Goal: Participate in discussion: Engage in conversation with other users on a specific topic

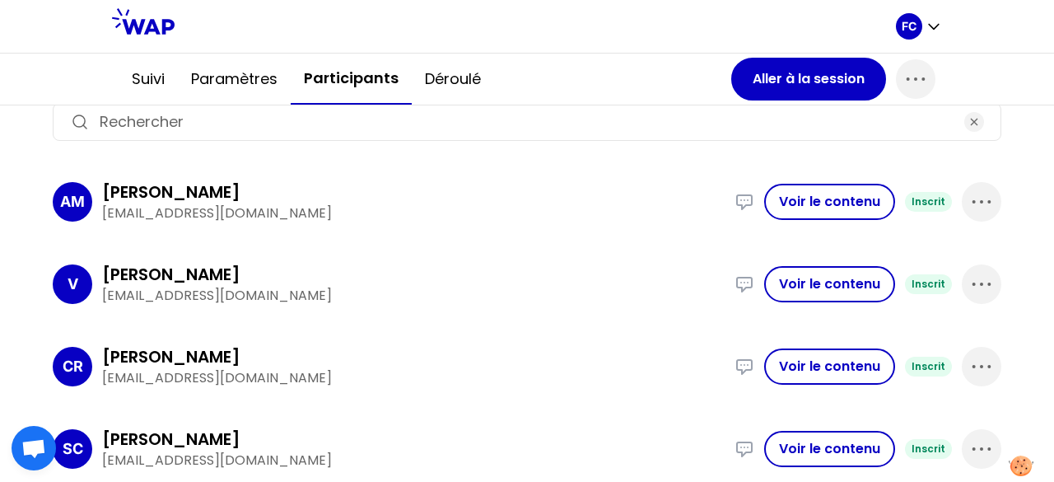
scroll to position [329, 0]
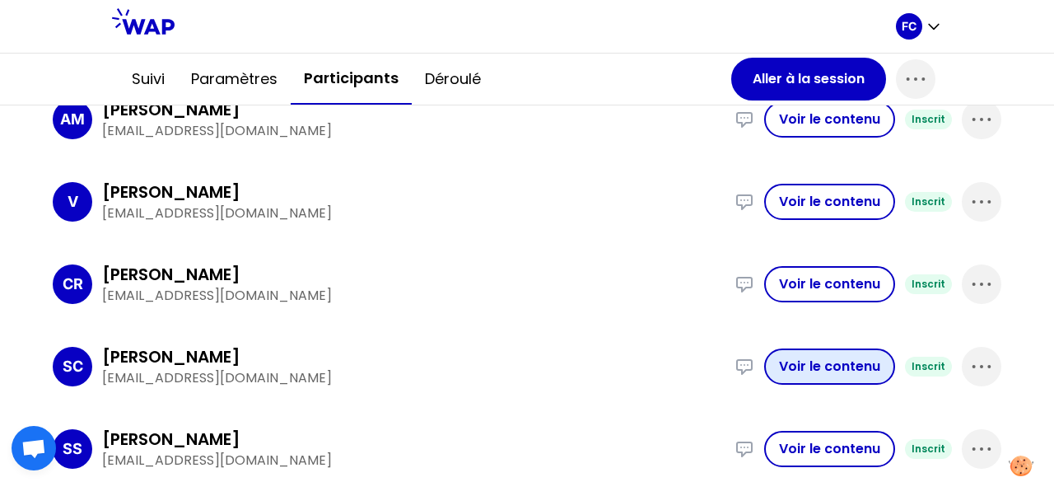
click at [822, 366] on button "Voir le contenu" at bounding box center [829, 366] width 131 height 36
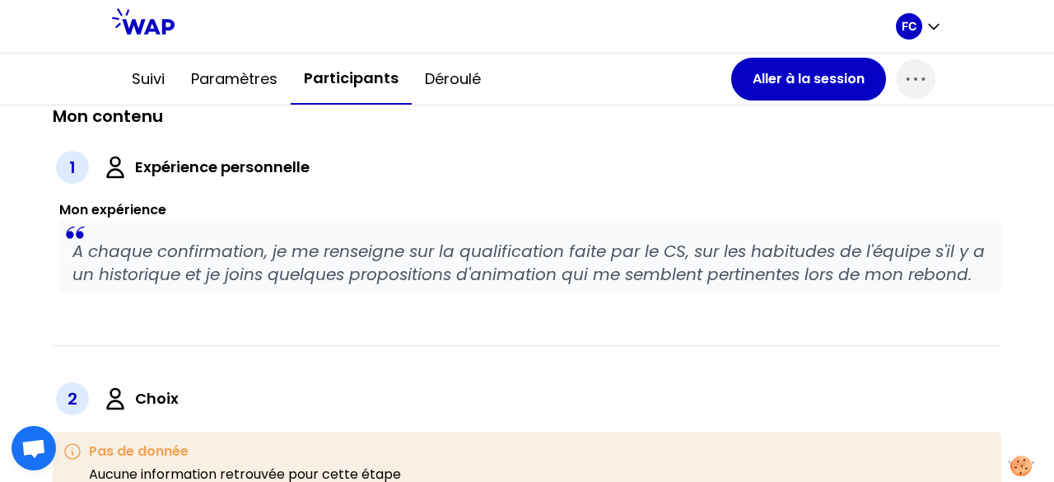
scroll to position [493, 0]
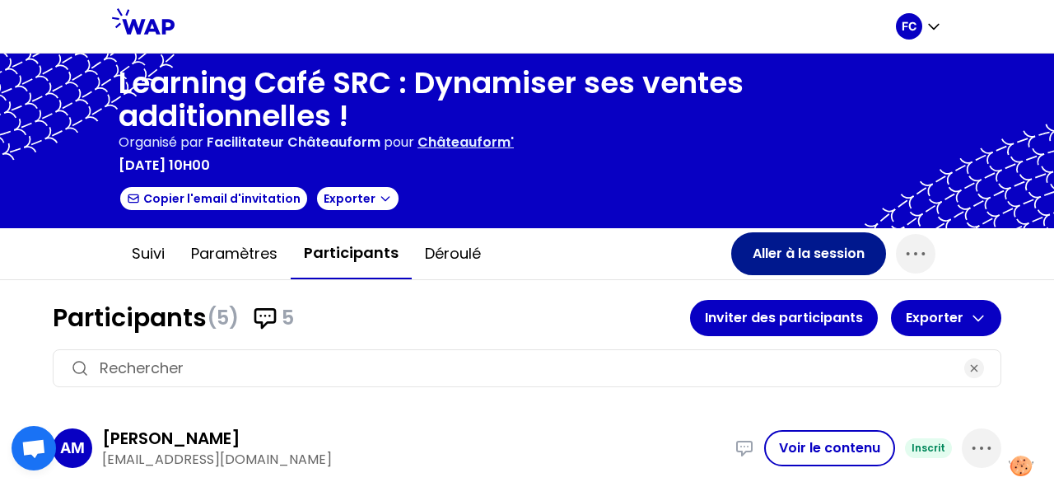
click at [799, 247] on button "Aller à la session" at bounding box center [808, 253] width 155 height 43
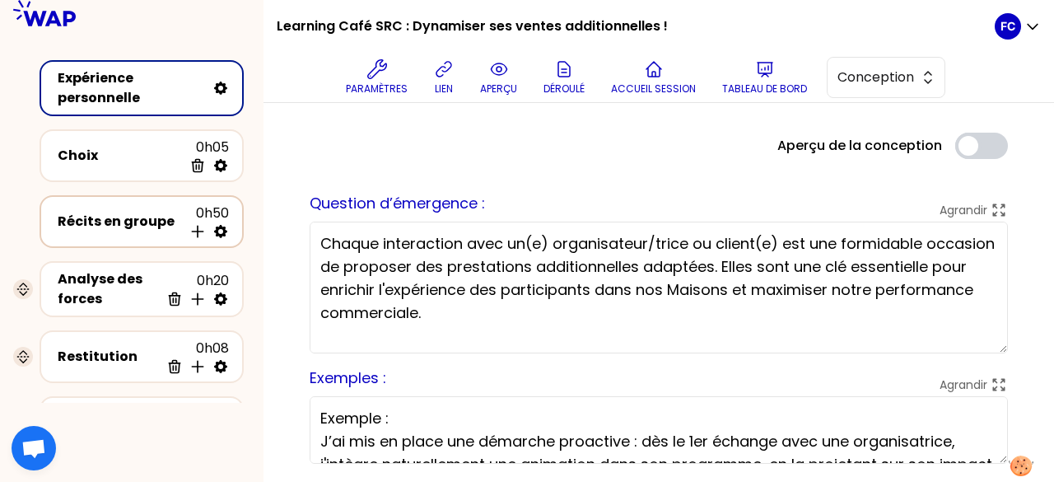
click at [224, 234] on icon at bounding box center [220, 231] width 13 height 13
select select "empty"
select select "2"
select select "false"
select select "Each"
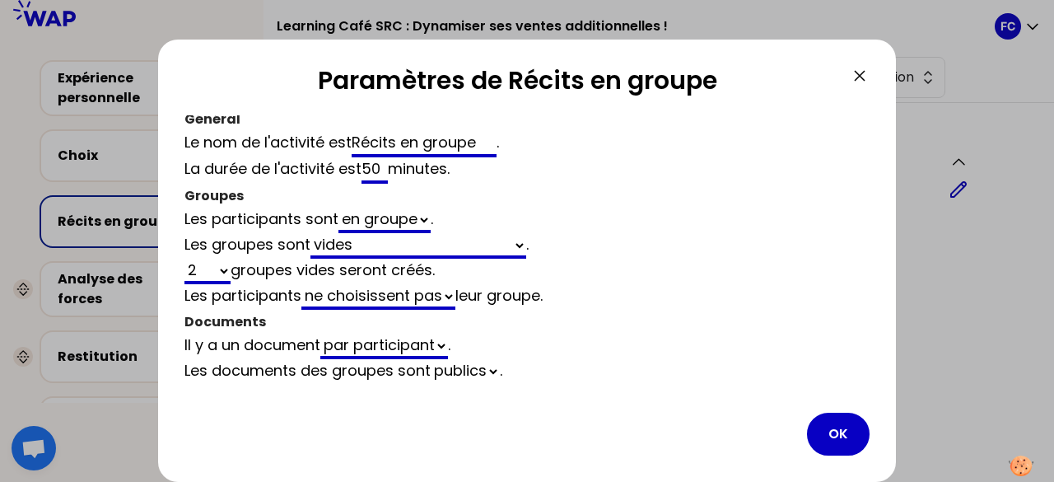
scroll to position [10, 0]
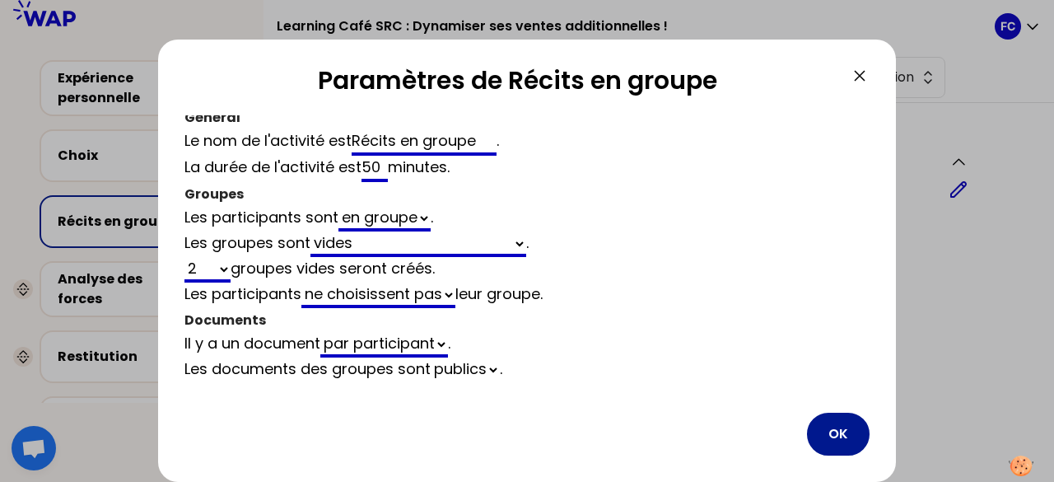
click at [835, 429] on button "OK" at bounding box center [838, 434] width 63 height 43
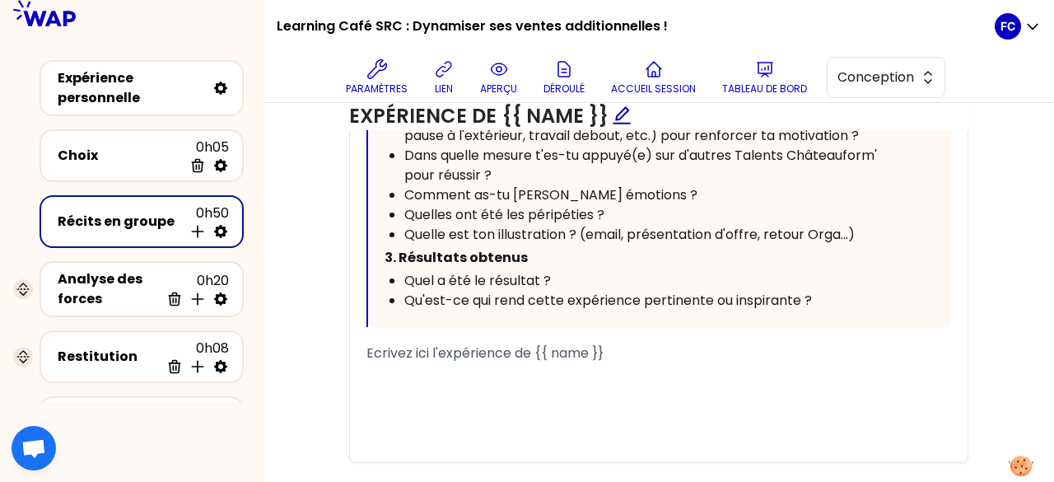
scroll to position [1189, 0]
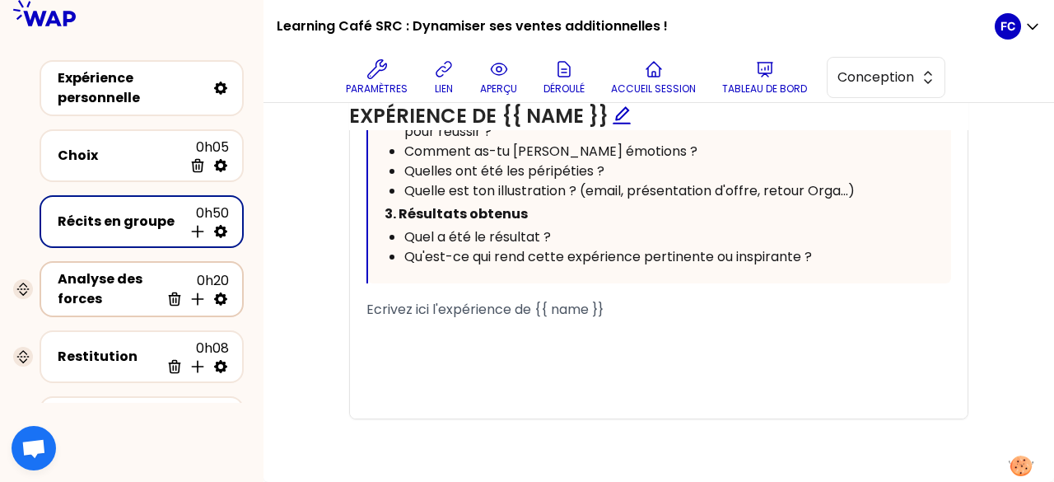
click at [124, 287] on div "Analyse des forces" at bounding box center [109, 289] width 102 height 40
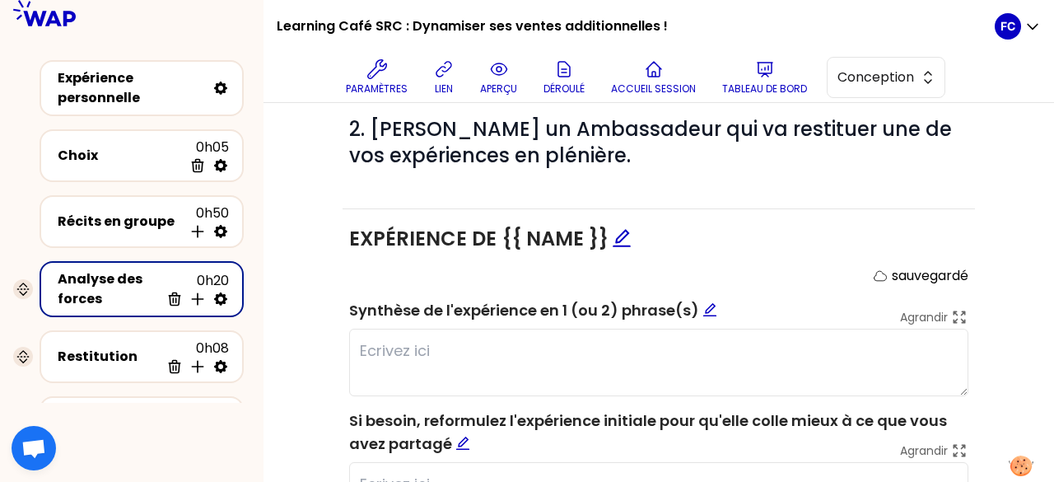
scroll to position [1046, 0]
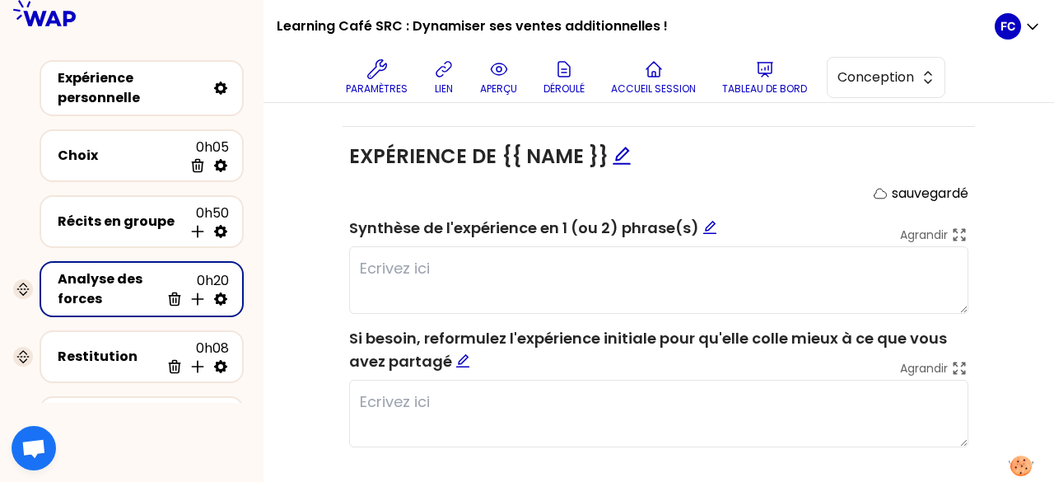
click at [221, 297] on icon at bounding box center [220, 299] width 16 height 16
select select "false"
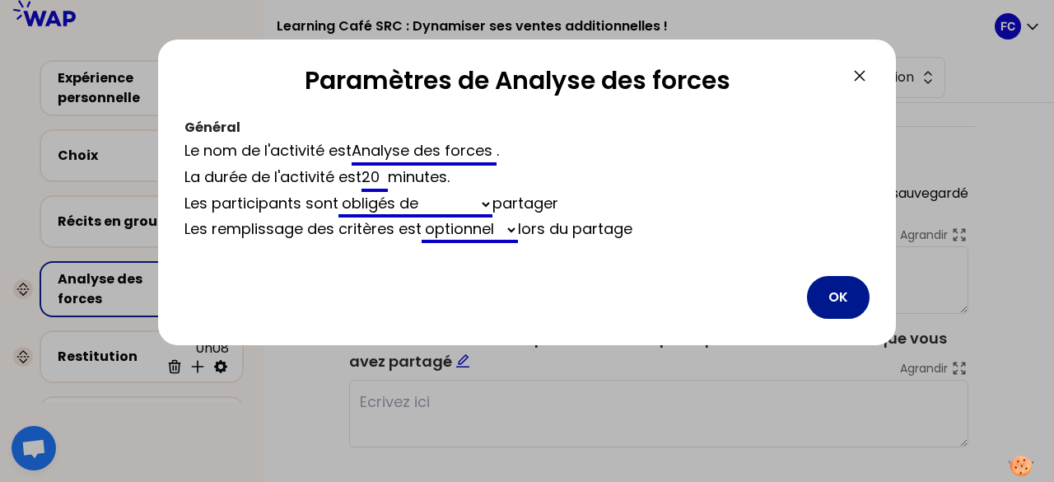
click at [845, 287] on button "OK" at bounding box center [838, 297] width 63 height 43
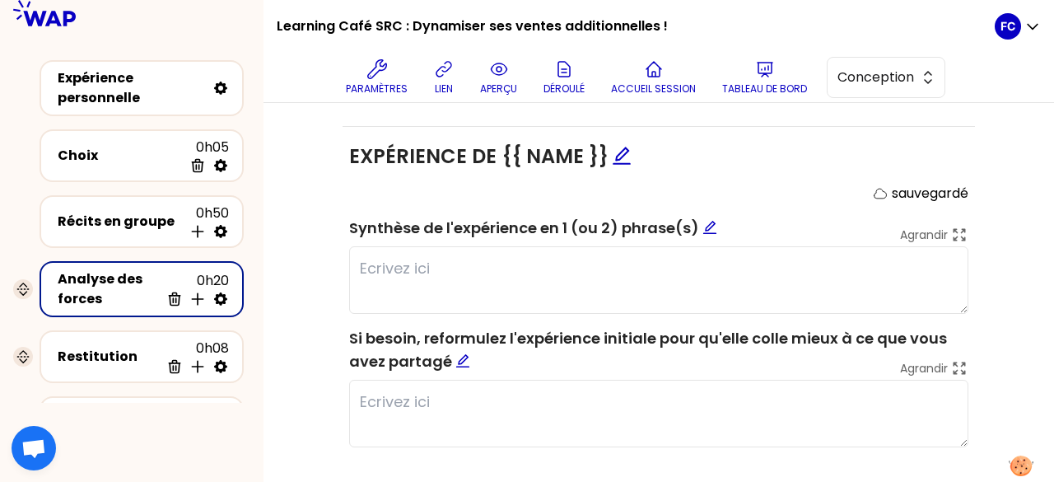
click at [224, 294] on icon at bounding box center [220, 298] width 13 height 13
select select "false"
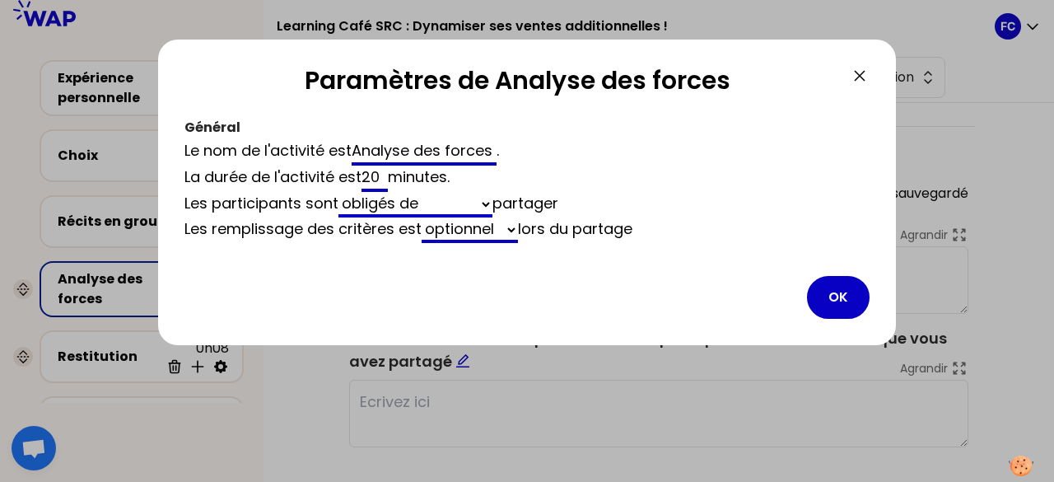
click at [859, 74] on icon at bounding box center [860, 76] width 10 height 10
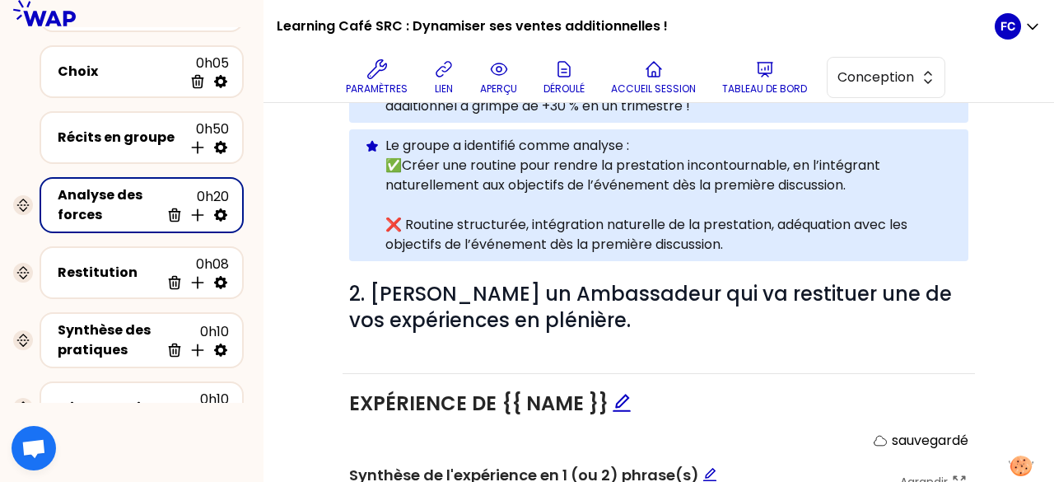
scroll to position [165, 0]
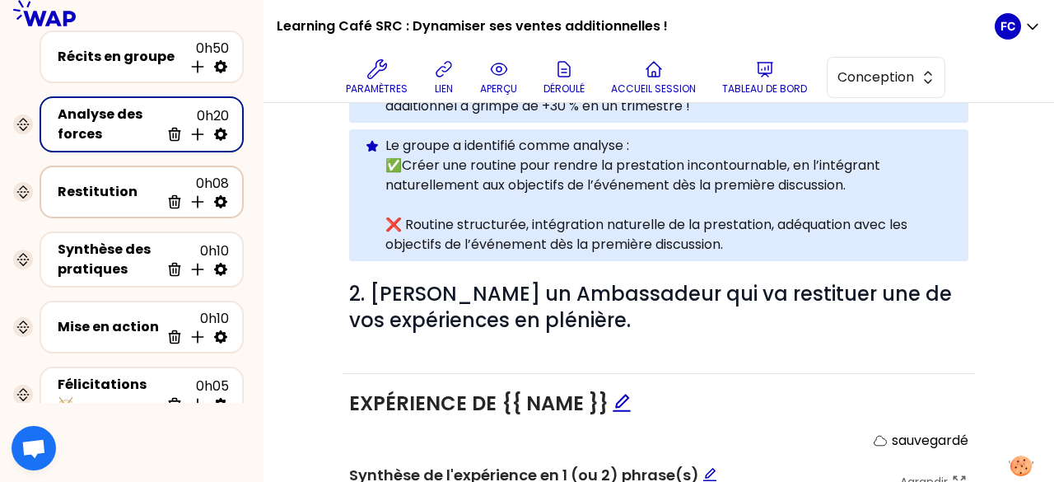
click at [220, 197] on icon at bounding box center [220, 201] width 13 height 13
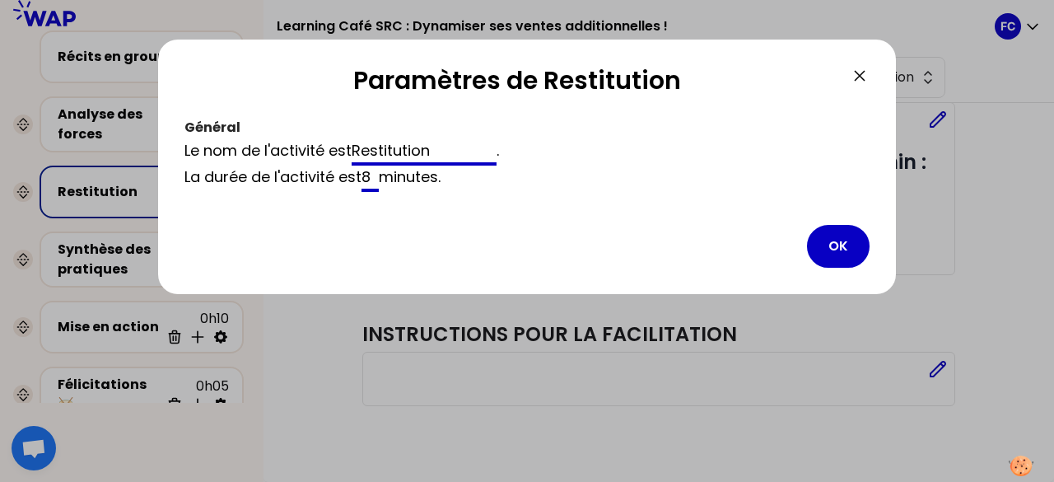
scroll to position [87, 0]
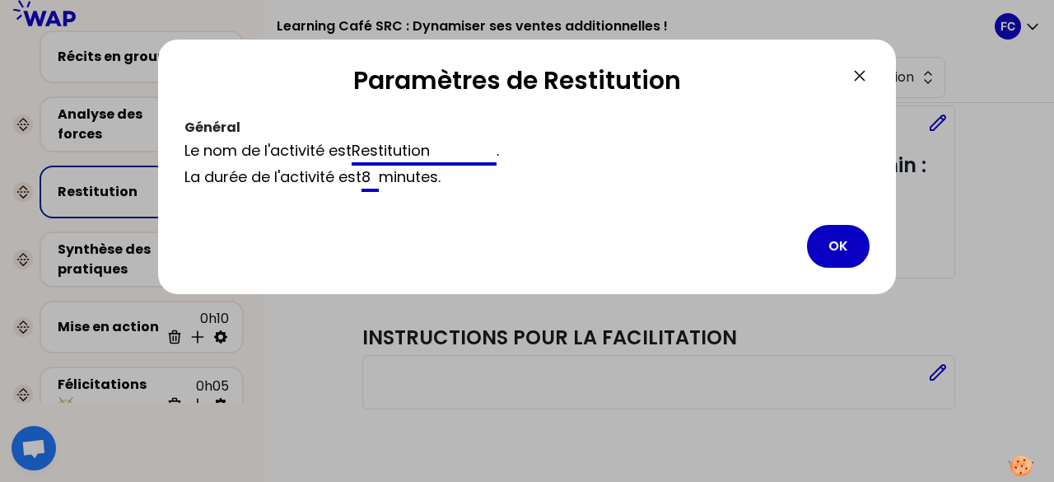
click at [369, 175] on input "8" at bounding box center [369, 178] width 17 height 26
type input "10"
click at [865, 243] on button "OK" at bounding box center [838, 246] width 63 height 43
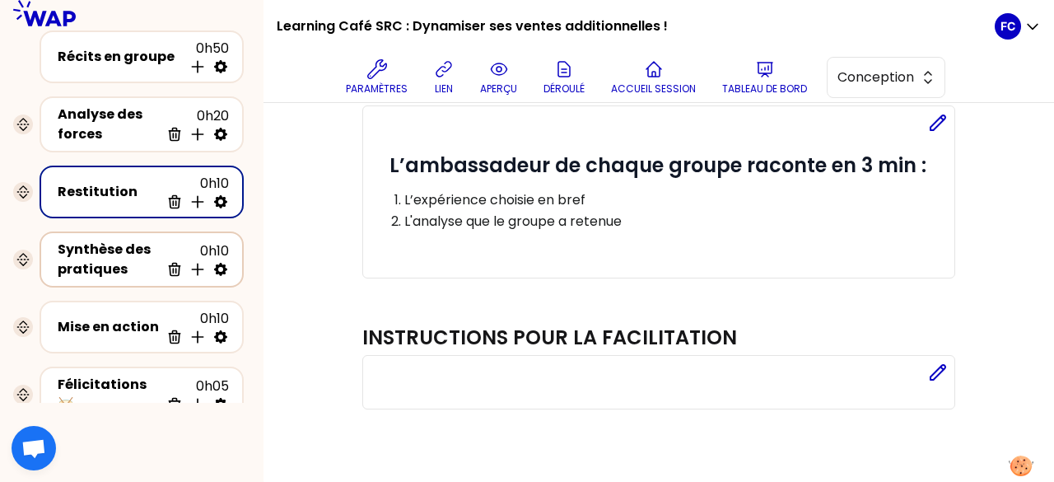
click at [218, 269] on icon at bounding box center [220, 269] width 16 height 16
select select "empty"
select select "3"
select select "false"
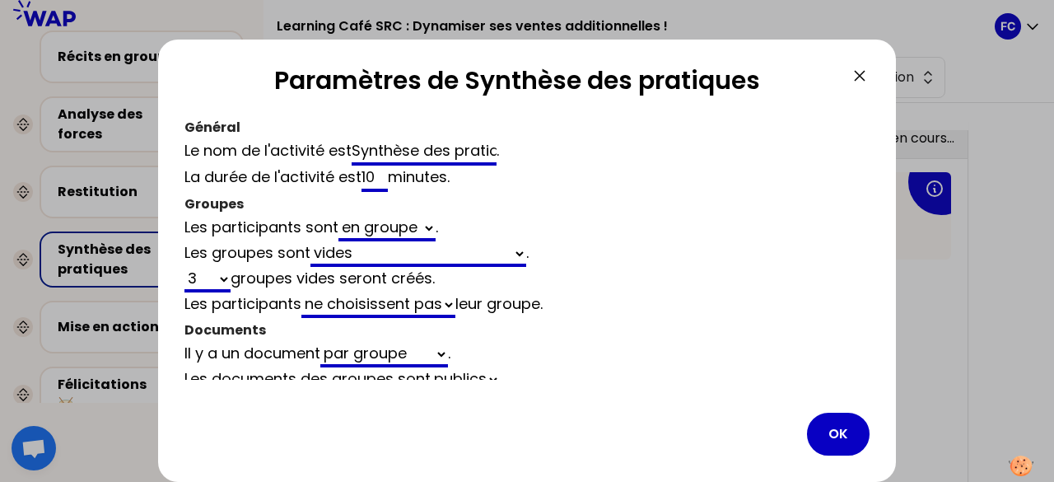
scroll to position [799, 0]
click at [222, 276] on select "1 2 3 4 5 6 7 8 9 10 11 12 13 14 15 16 17 18 19 20 21 22 23 24 25 26 27 28 29 3…" at bounding box center [207, 280] width 46 height 26
select select "empty"
select select "2"
select select "false"
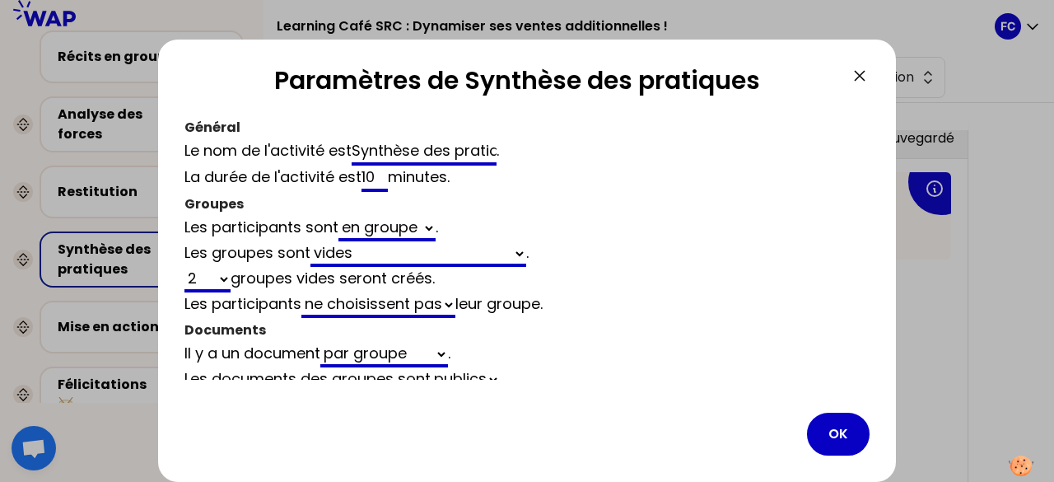
scroll to position [10, 0]
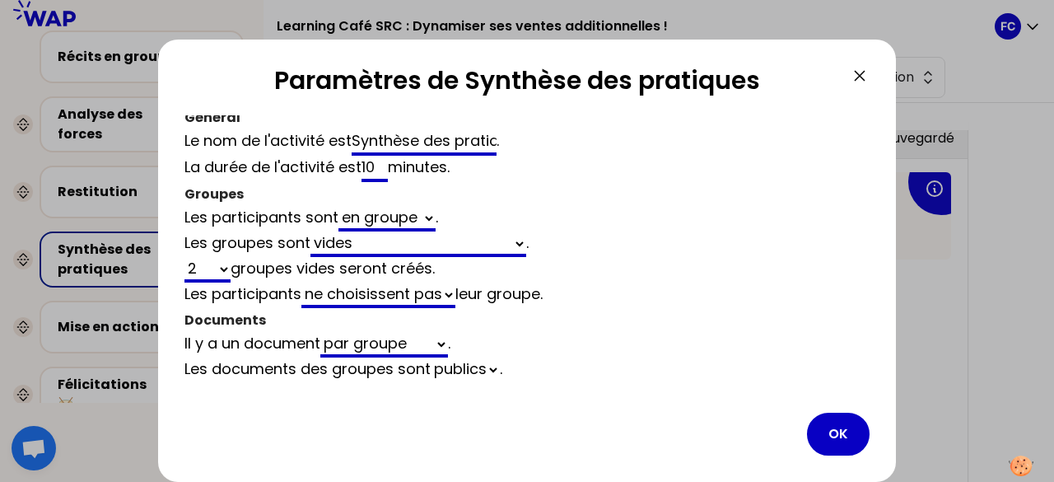
click at [835, 440] on button "OK" at bounding box center [838, 434] width 63 height 43
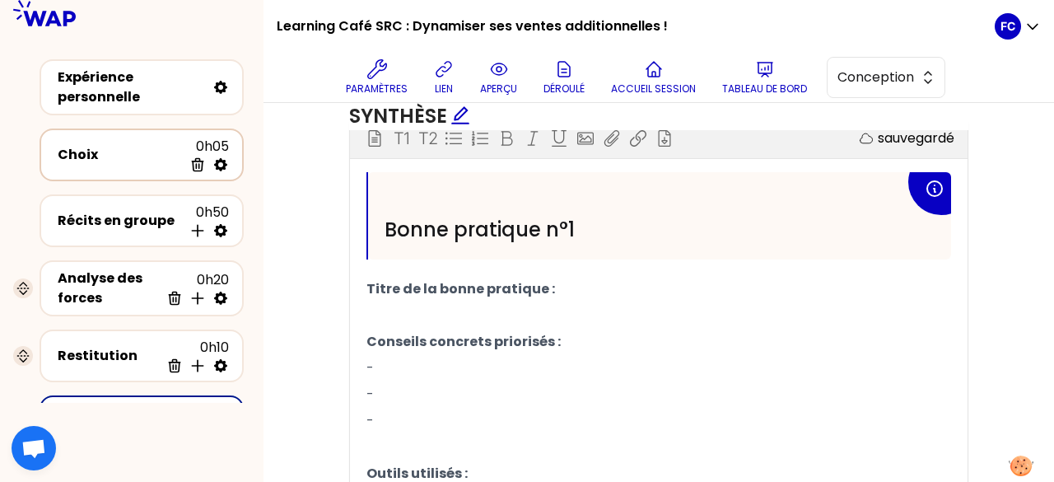
scroll to position [0, 0]
click at [222, 230] on icon at bounding box center [220, 231] width 13 height 13
select select "empty"
select select "2"
select select "false"
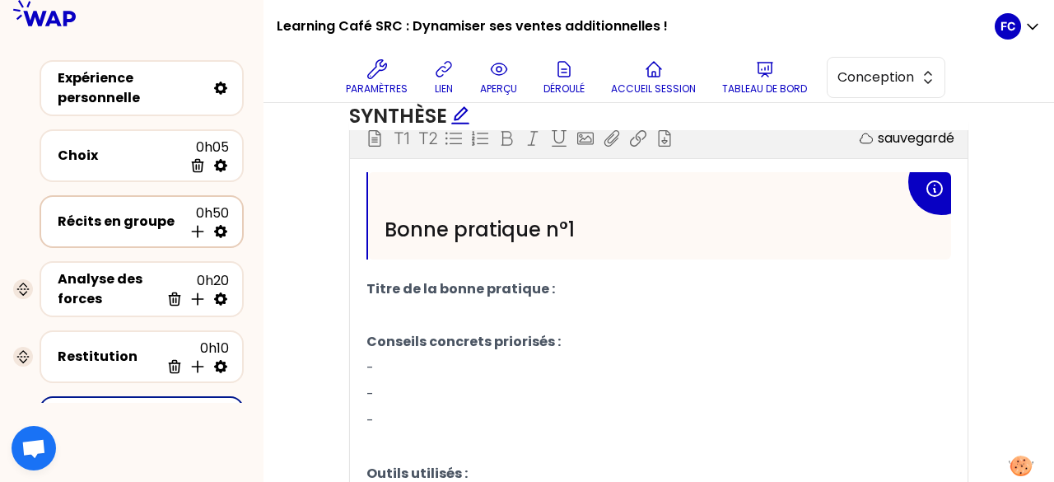
select select "Each"
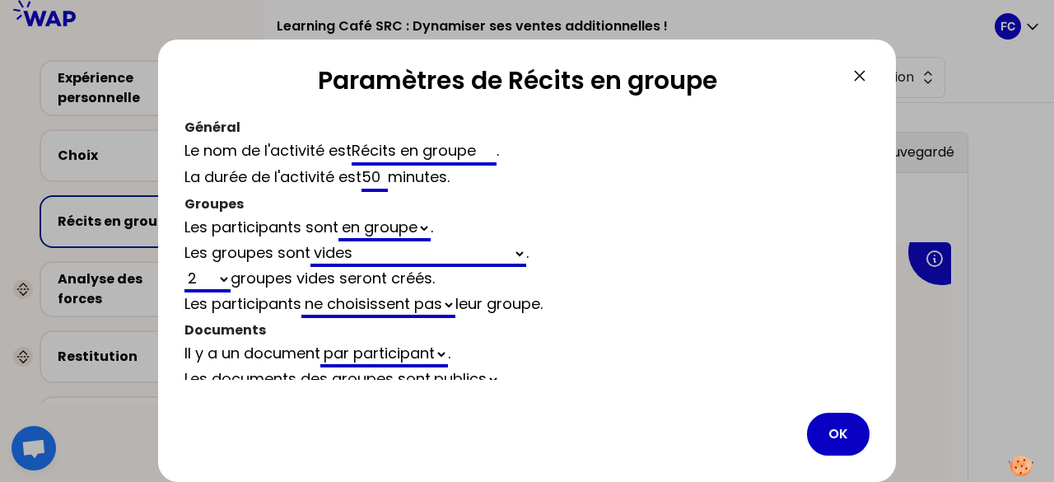
scroll to position [10, 0]
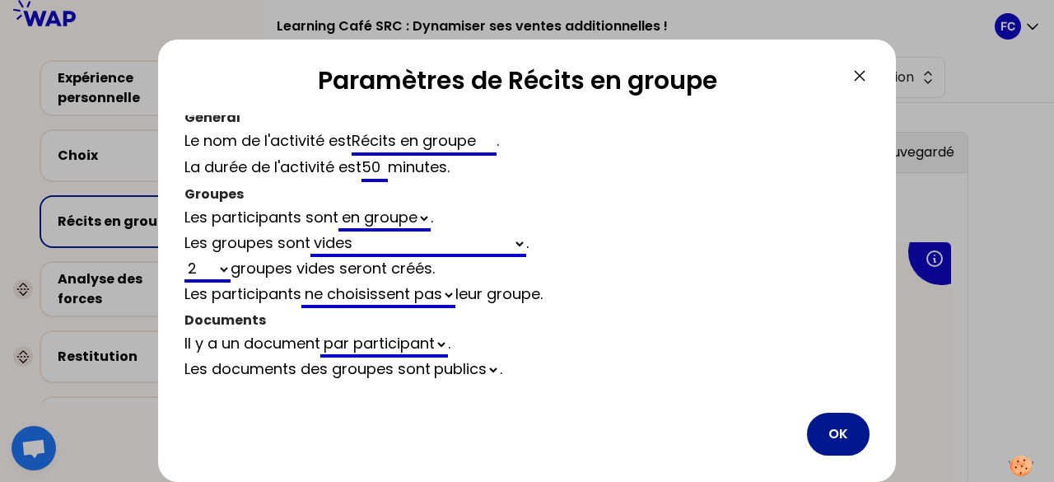
click at [846, 431] on button "OK" at bounding box center [838, 434] width 63 height 43
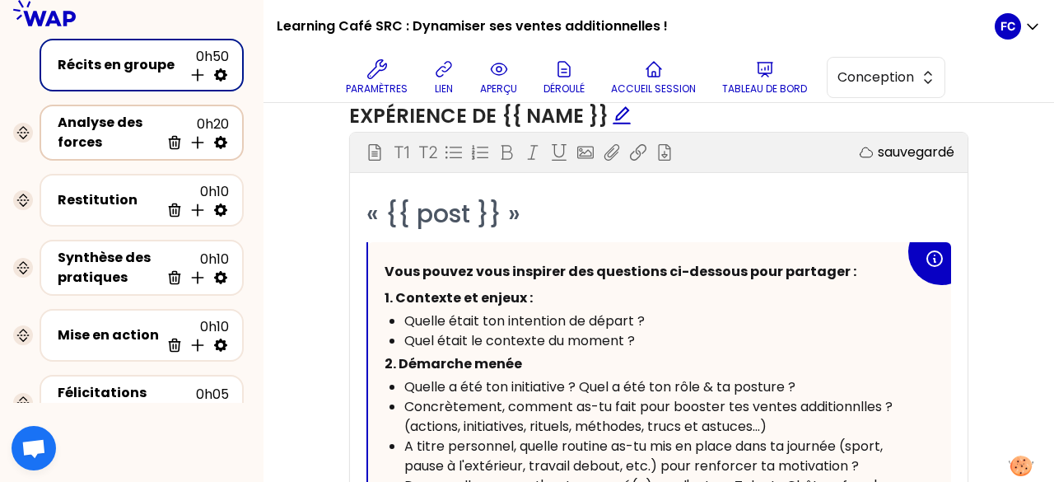
scroll to position [165, 0]
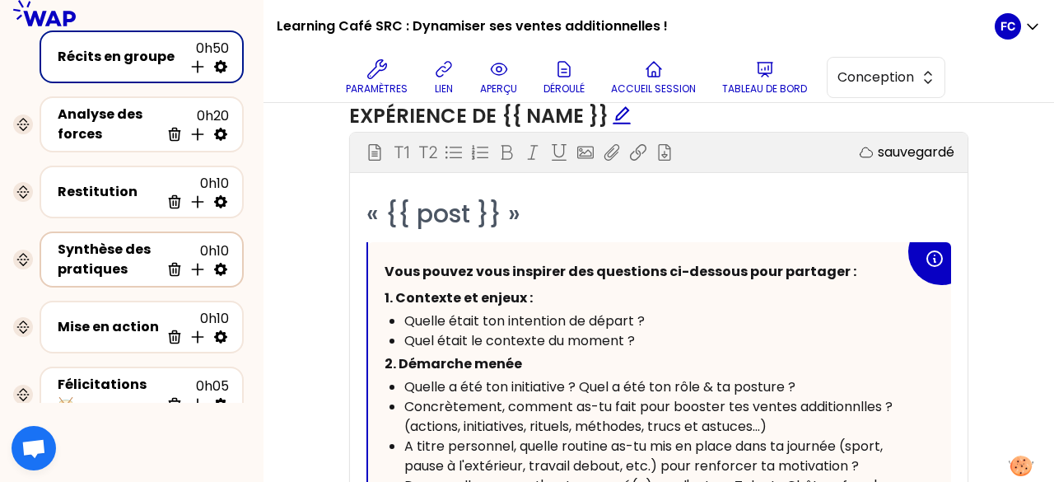
click at [216, 266] on icon at bounding box center [220, 269] width 13 height 13
select select "empty"
select select "2"
select select "false"
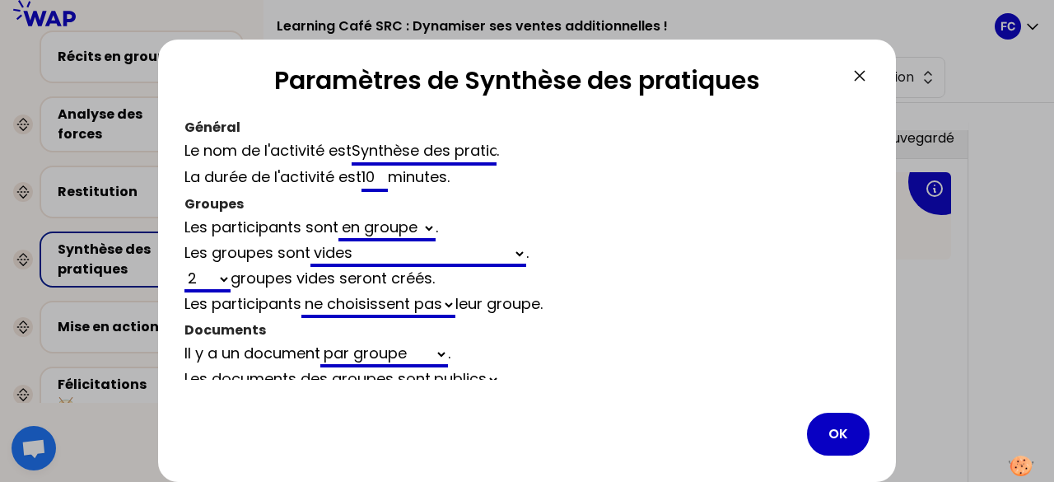
scroll to position [10, 0]
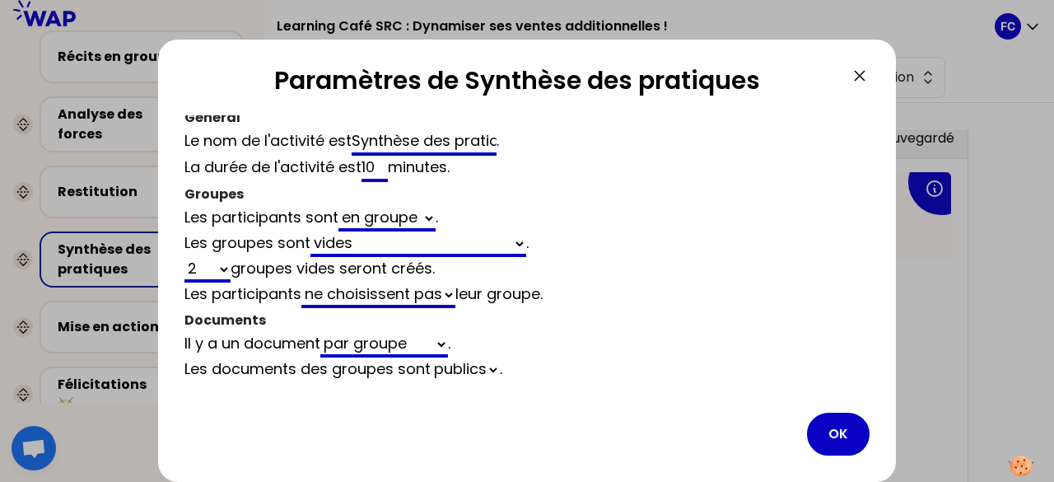
click at [845, 432] on button "OK" at bounding box center [838, 434] width 63 height 43
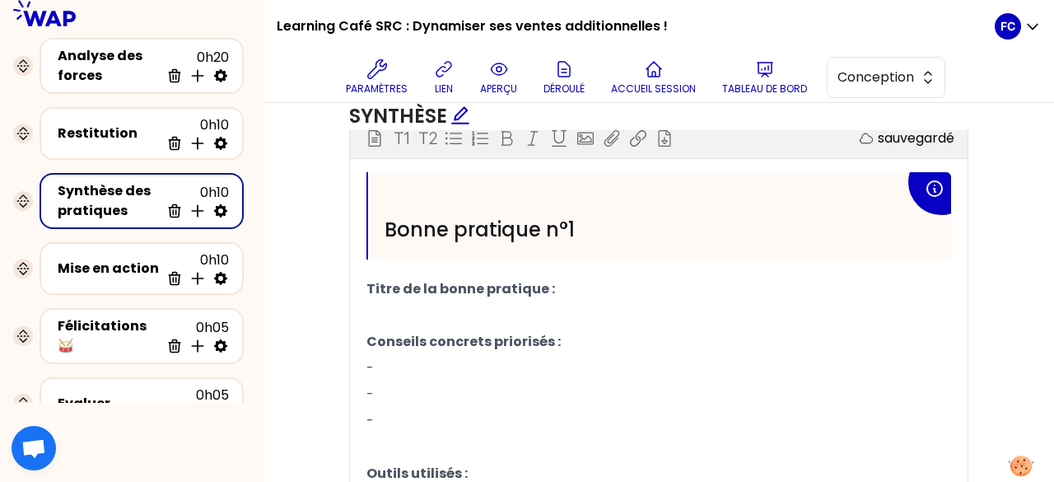
scroll to position [247, 0]
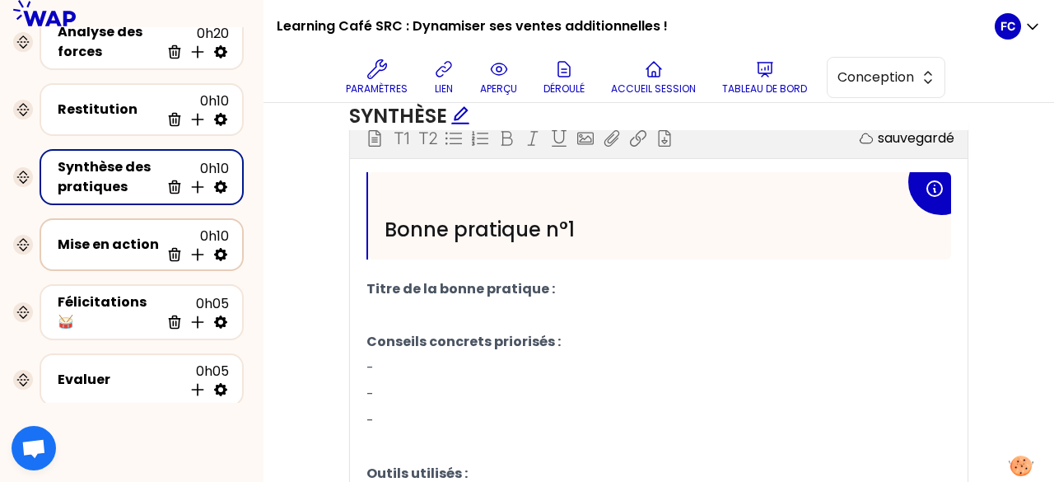
click at [217, 255] on icon at bounding box center [220, 254] width 13 height 13
select select "empty"
select select "3"
select select "false"
select select "Each"
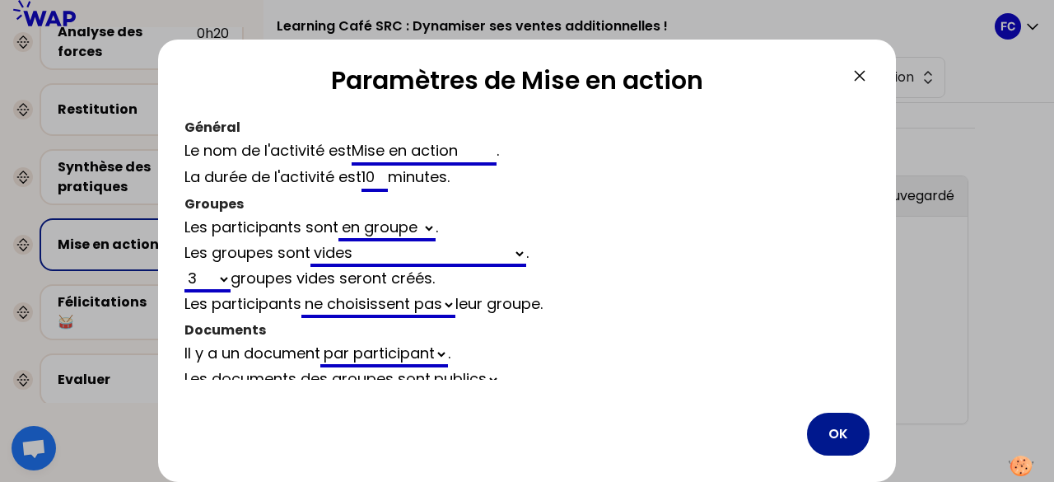
click at [855, 415] on button "OK" at bounding box center [838, 434] width 63 height 43
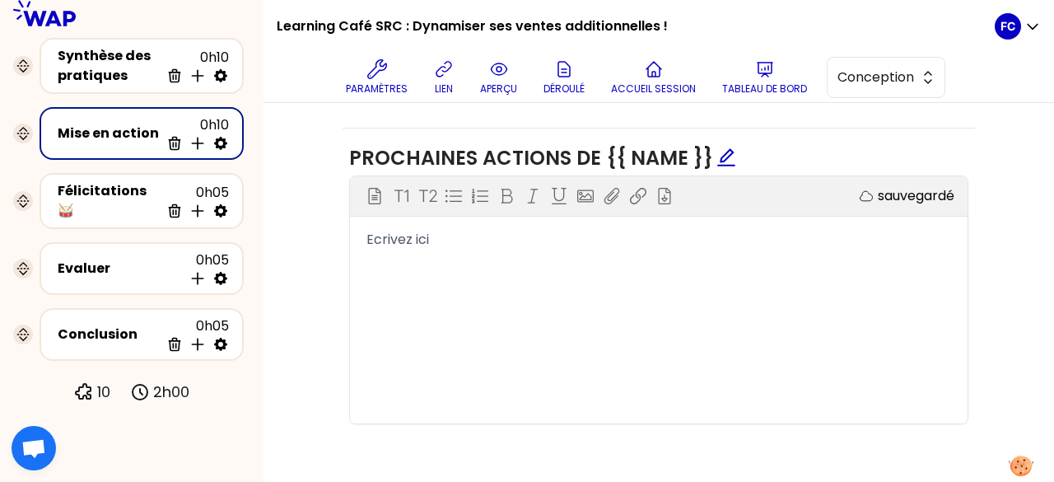
scroll to position [29, 0]
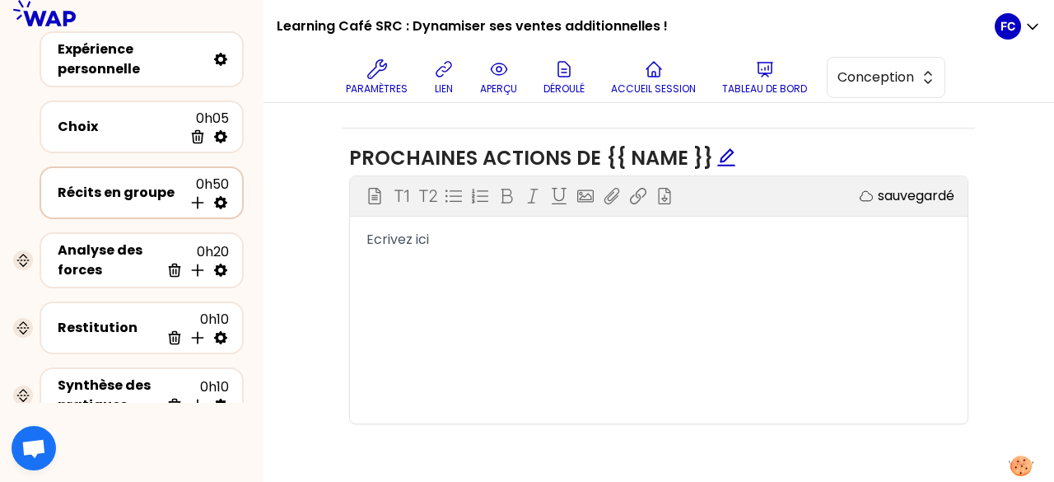
click at [215, 202] on icon at bounding box center [220, 202] width 13 height 13
select select "empty"
select select "2"
select select "false"
select select "Each"
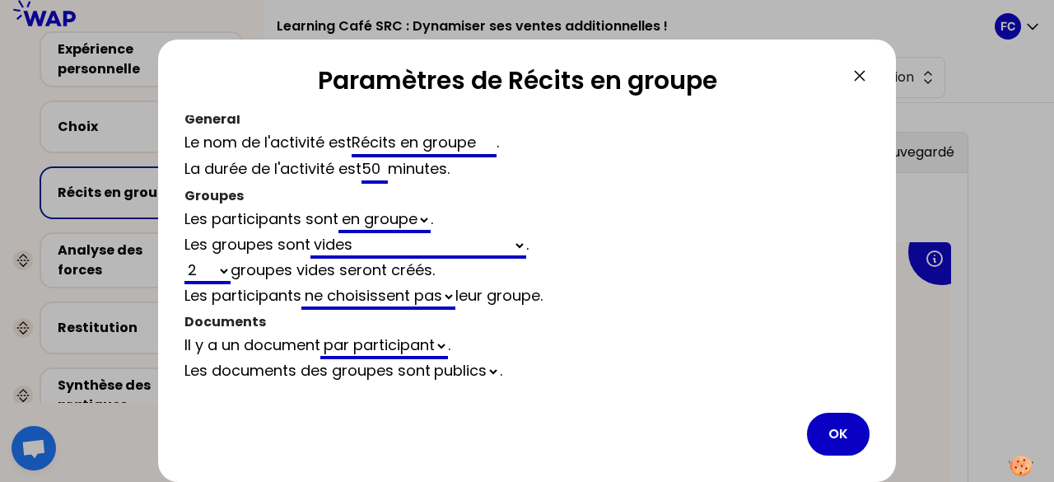
scroll to position [10, 0]
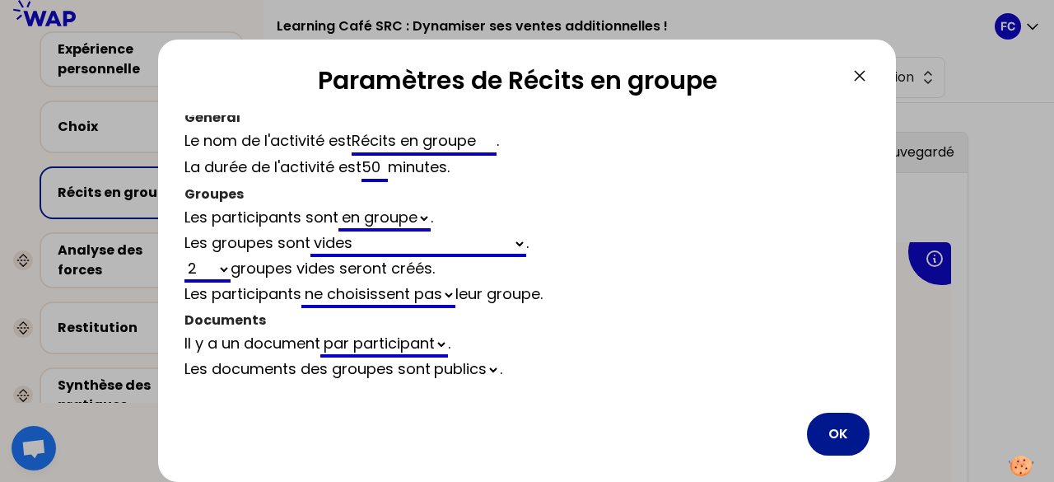
click at [835, 437] on button "OK" at bounding box center [838, 434] width 63 height 43
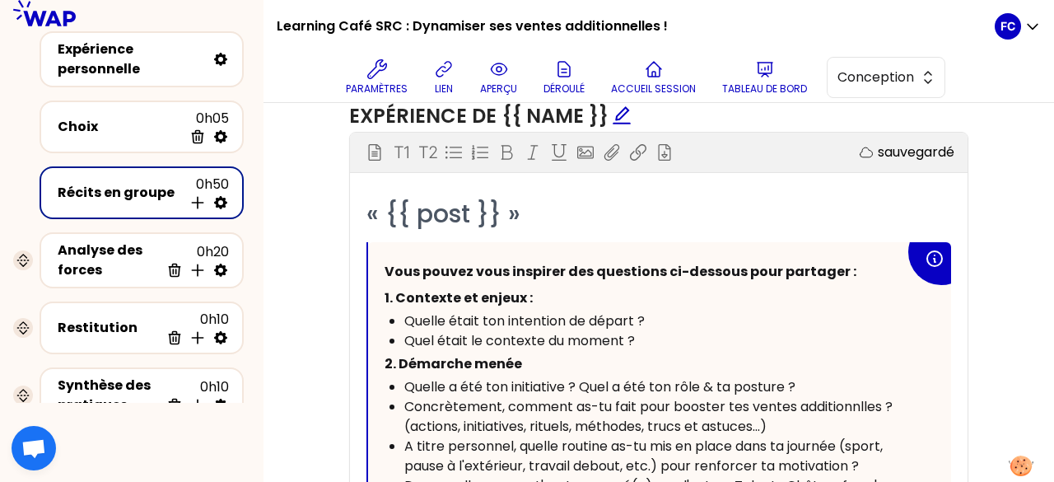
scroll to position [0, 0]
click at [226, 271] on icon at bounding box center [220, 270] width 16 height 16
select select "same_as"
select select "false"
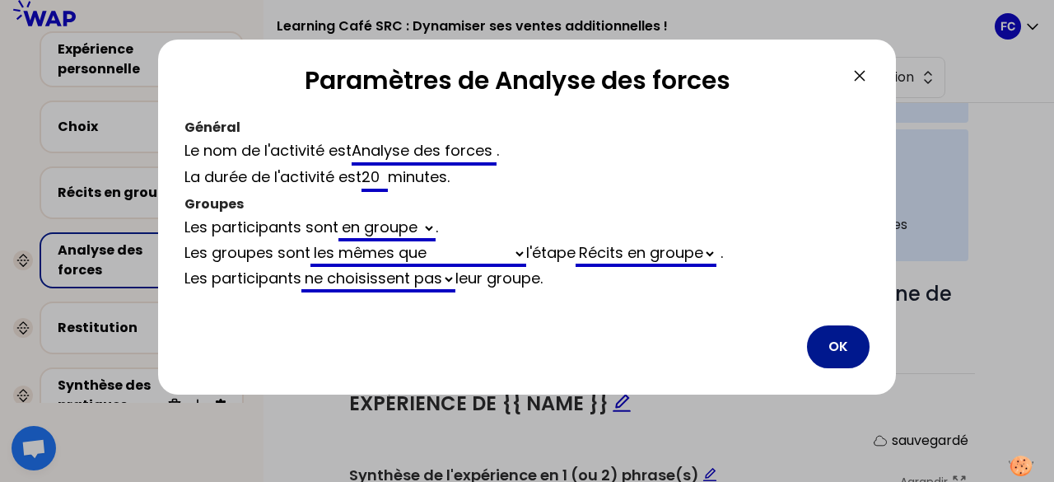
click at [831, 343] on button "OK" at bounding box center [838, 346] width 63 height 43
